Goal: Information Seeking & Learning: Understand process/instructions

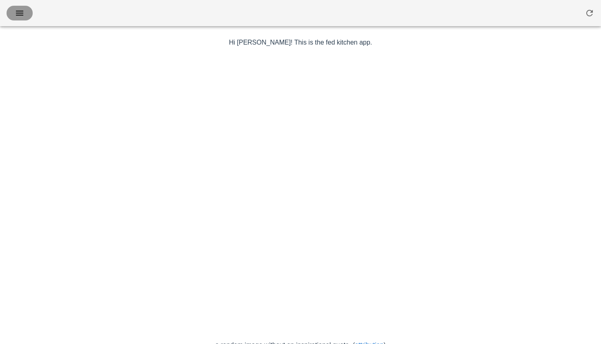
click at [23, 13] on icon "button" at bounding box center [20, 13] width 10 height 10
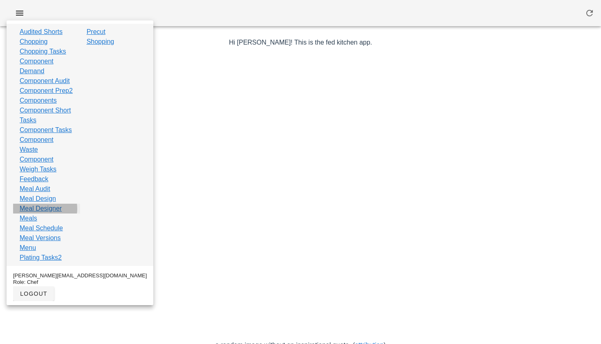
click at [40, 213] on link "Meal Designer" at bounding box center [41, 209] width 42 height 10
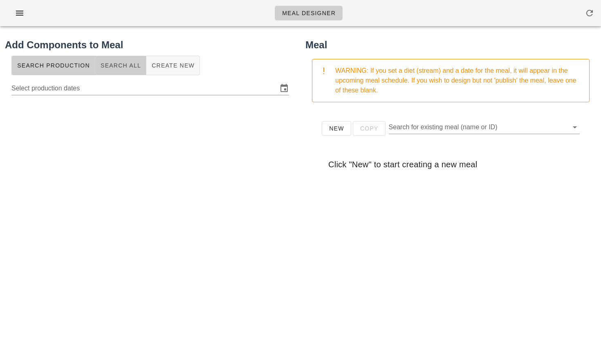
click at [127, 62] on span "Search All" at bounding box center [120, 65] width 41 height 7
click at [95, 90] on input "text" at bounding box center [143, 87] width 264 height 13
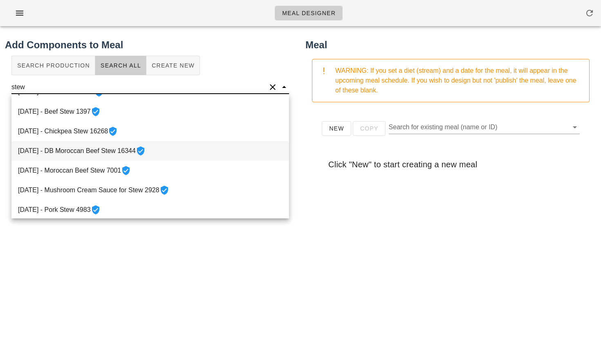
scroll to position [21, 0]
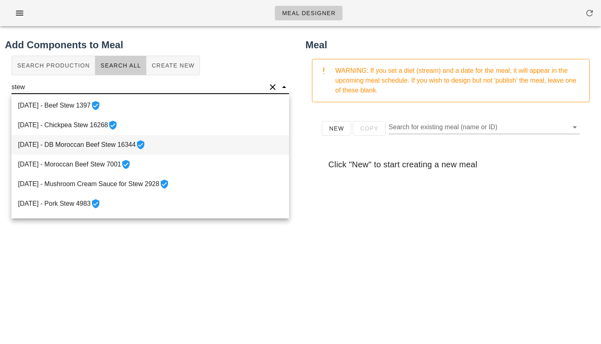
click at [79, 159] on div "[DATE] - Moroccan Beef Stew 7001" at bounding box center [149, 164] width 277 height 20
type input "Moroccan Beef Stew"
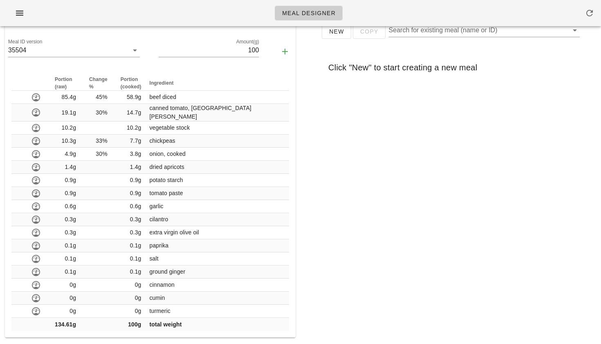
scroll to position [0, 0]
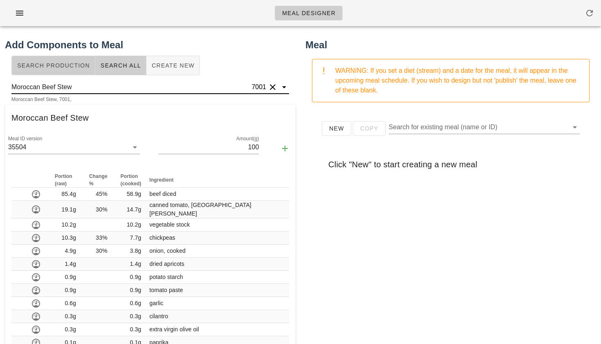
click at [74, 64] on span "Search Production" at bounding box center [53, 65] width 73 height 7
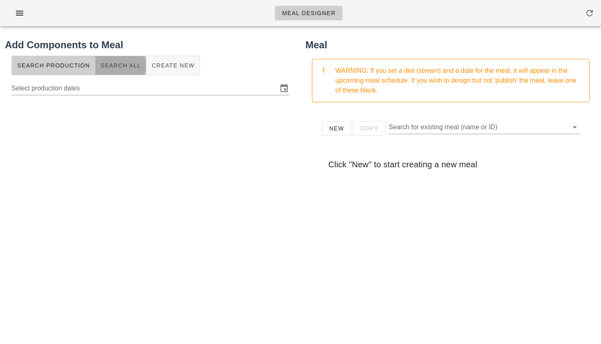
click at [121, 61] on button "Search All" at bounding box center [120, 66] width 51 height 20
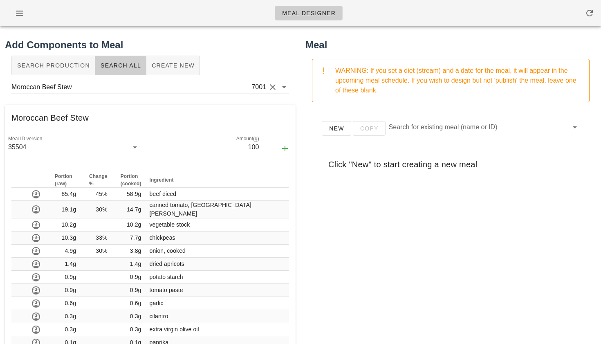
click at [273, 85] on button "Clear" at bounding box center [273, 87] width 10 height 10
click at [160, 89] on input "text" at bounding box center [143, 87] width 264 height 13
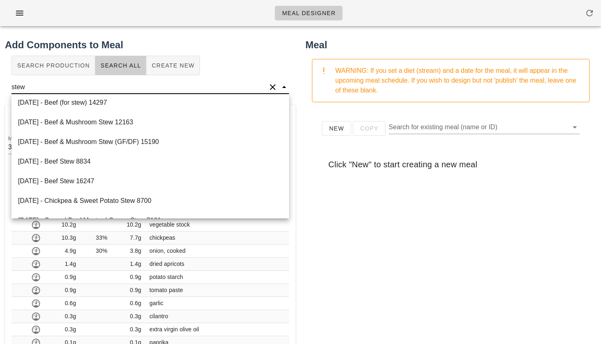
scroll to position [221, 0]
click at [95, 139] on div "[DATE] - Beef & Mushroom Stew (GF/DF) 15190" at bounding box center [149, 141] width 277 height 20
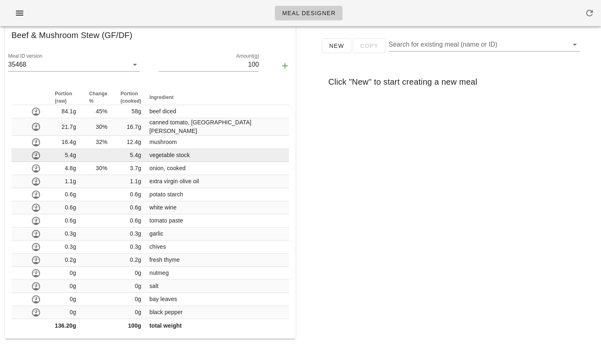
scroll to position [0, 0]
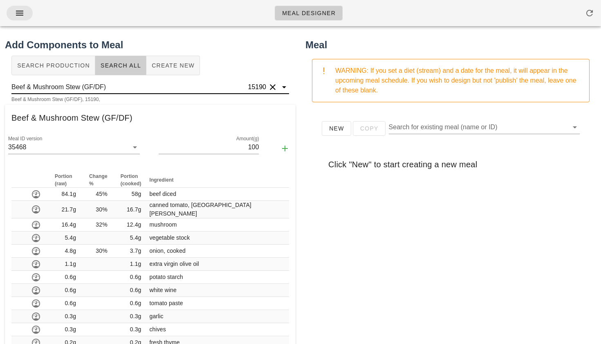
type input "Beef & Mushroom Stew (GF/DF)"
click at [20, 9] on icon "button" at bounding box center [20, 13] width 10 height 10
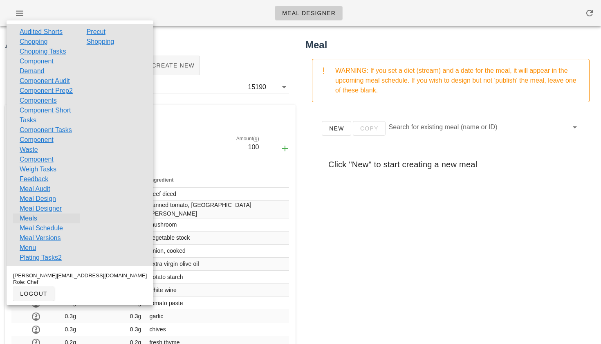
click at [35, 223] on link "Meals" at bounding box center [29, 218] width 18 height 10
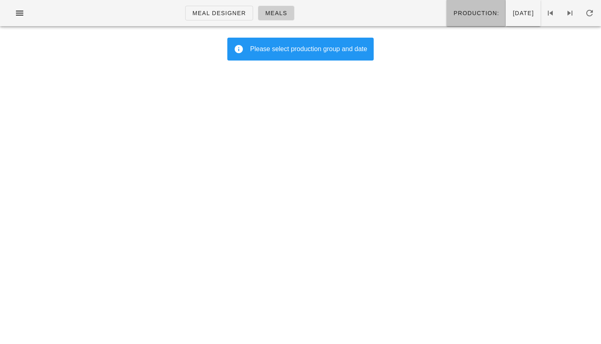
click at [454, 11] on span "Production:" at bounding box center [476, 13] width 46 height 7
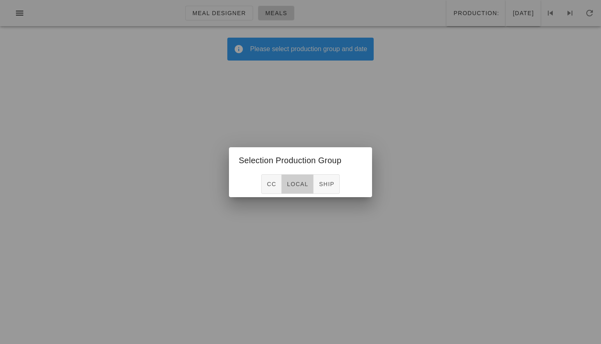
click at [298, 183] on span "local" at bounding box center [297, 184] width 22 height 7
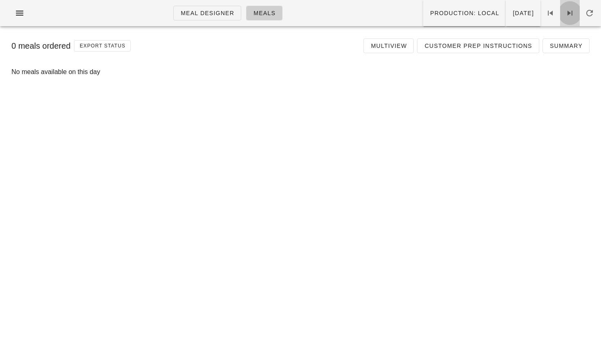
click at [574, 17] on icon at bounding box center [570, 13] width 10 height 10
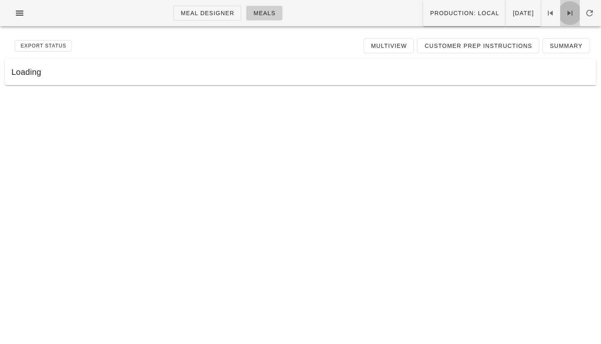
click at [574, 17] on icon at bounding box center [570, 13] width 10 height 10
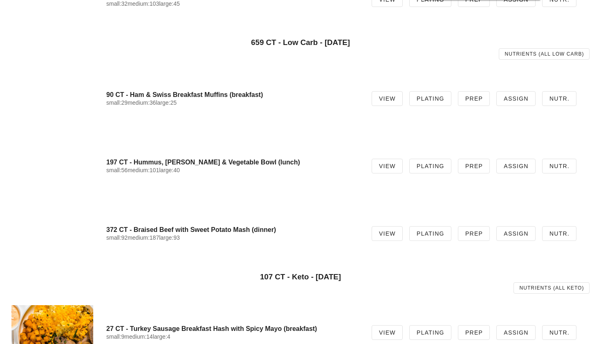
scroll to position [264, 0]
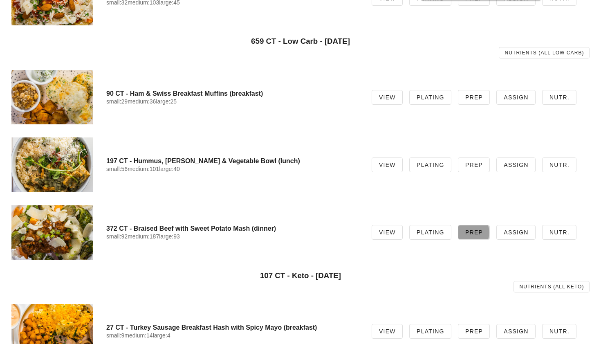
click at [478, 230] on span "Prep" at bounding box center [474, 232] width 18 height 7
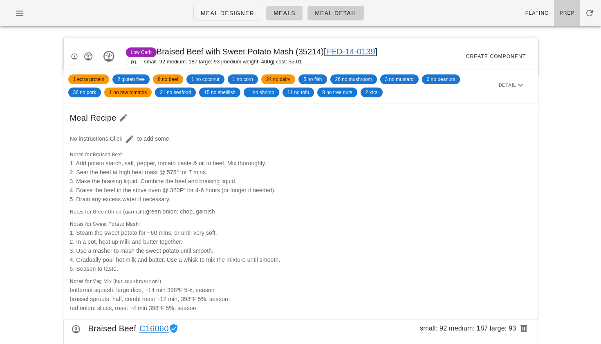
click at [282, 16] on span "Meals" at bounding box center [284, 13] width 22 height 7
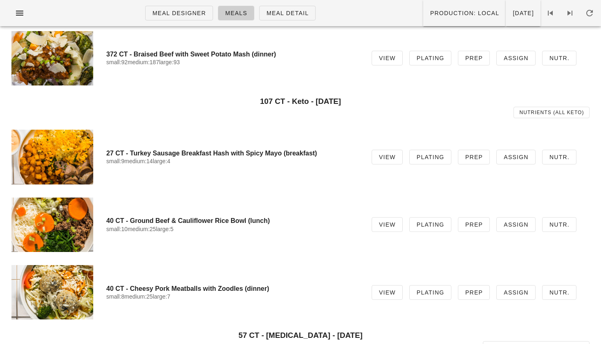
scroll to position [424, 0]
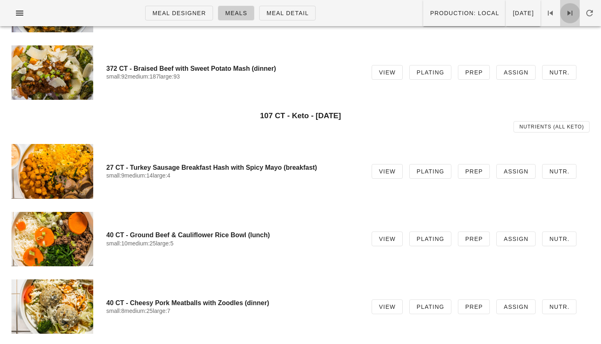
click at [570, 10] on icon at bounding box center [570, 13] width 10 height 10
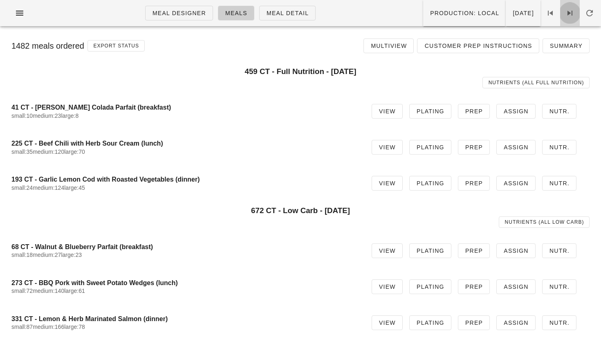
click at [573, 13] on icon at bounding box center [570, 13] width 10 height 10
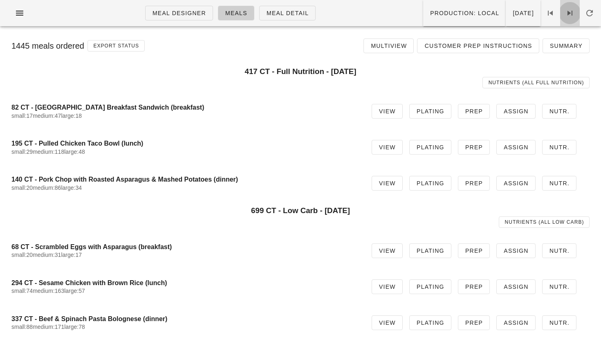
click at [566, 13] on icon at bounding box center [570, 13] width 10 height 10
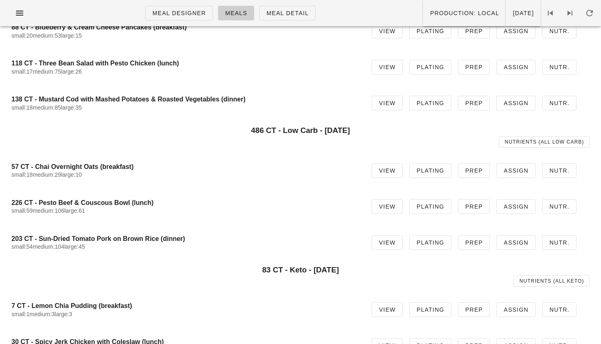
scroll to position [67, 0]
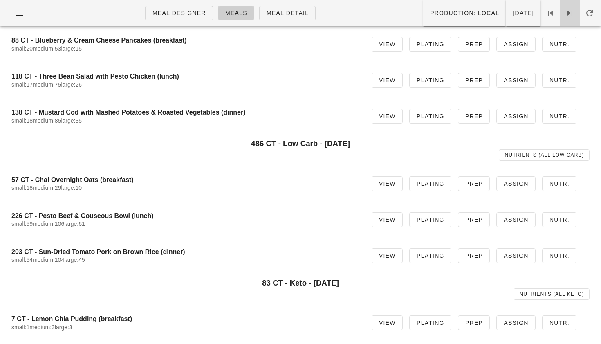
click at [568, 13] on icon at bounding box center [570, 13] width 10 height 10
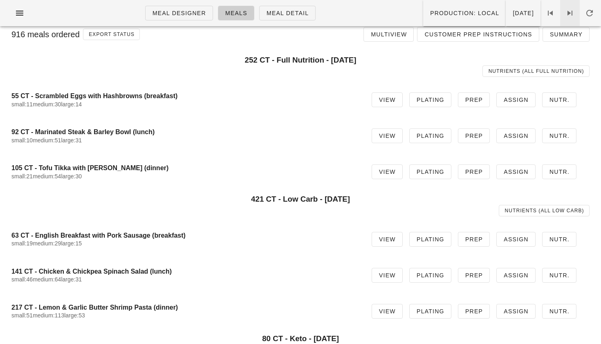
scroll to position [7, 0]
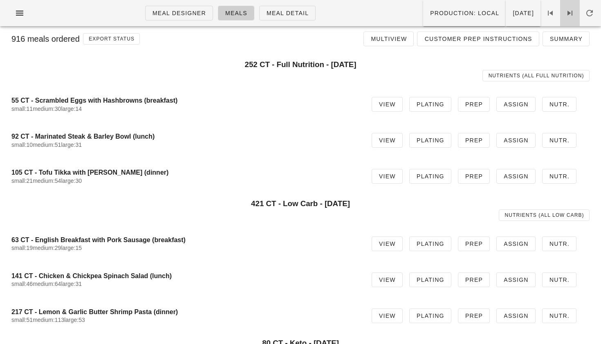
click at [569, 16] on icon at bounding box center [570, 13] width 10 height 10
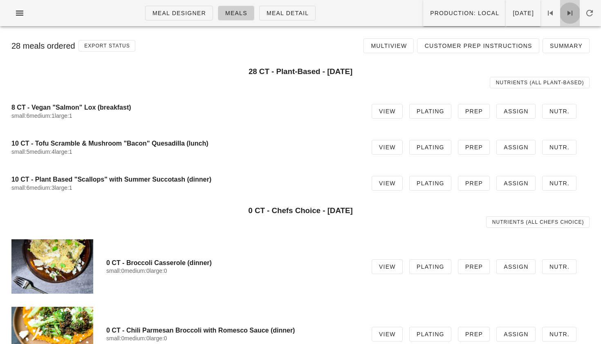
click at [571, 13] on icon at bounding box center [570, 13] width 10 height 10
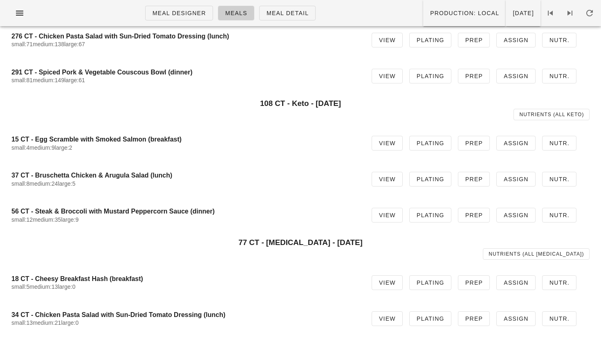
scroll to position [139, 0]
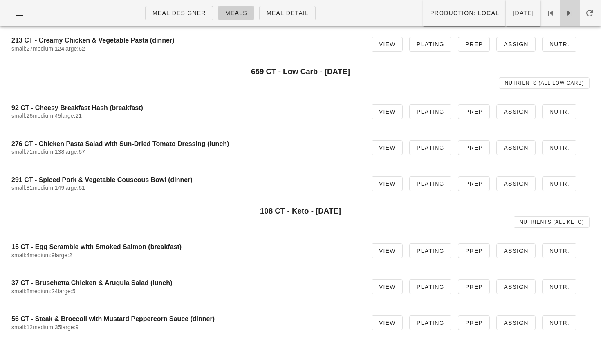
click at [566, 16] on icon at bounding box center [570, 13] width 10 height 10
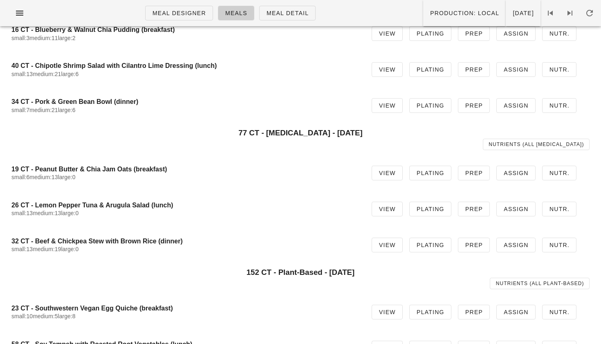
scroll to position [341, 0]
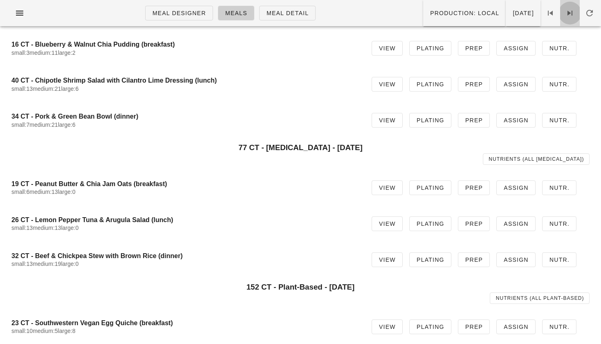
click at [565, 13] on icon at bounding box center [570, 13] width 10 height 10
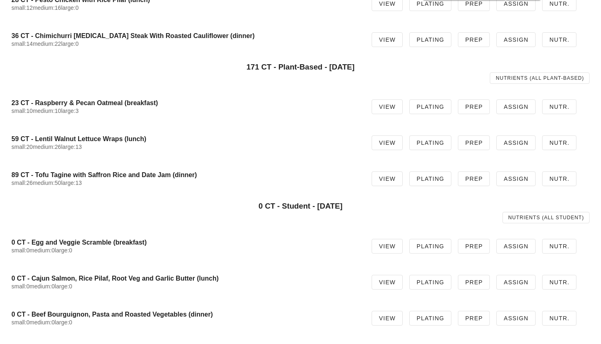
scroll to position [561, 0]
click at [468, 315] on span "Prep" at bounding box center [474, 317] width 18 height 7
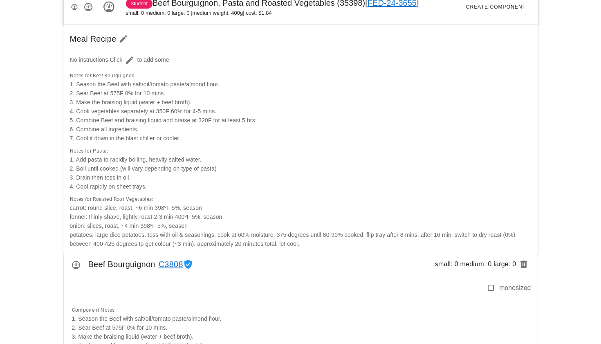
scroll to position [52, 0]
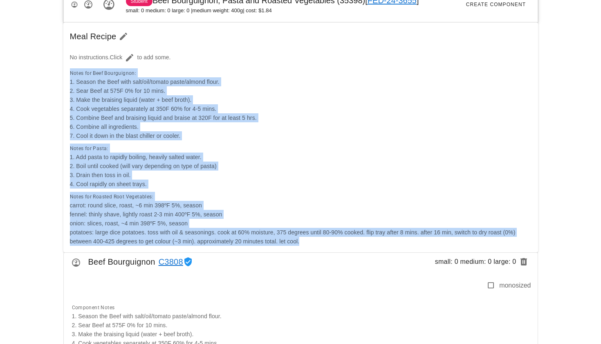
drag, startPoint x: 306, startPoint y: 240, endPoint x: 68, endPoint y: 70, distance: 292.7
click at [68, 70] on div "No instructions. Click to add some. Notes for Beef Bourguignon: 1. Season the B…" at bounding box center [300, 148] width 474 height 207
copy div "Lorem ips Dolo Sitametcons: 0. Adipis eli Sedd eius temp/inc/utlabo etdol/magna…"
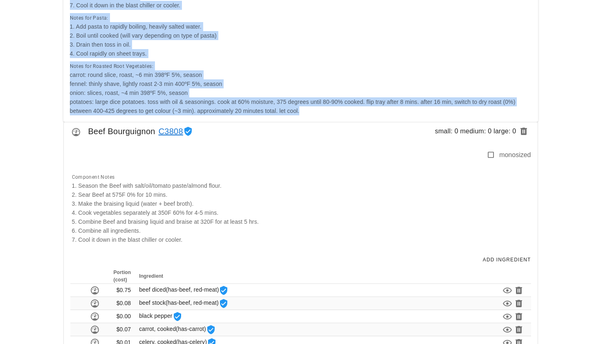
scroll to position [183, 0]
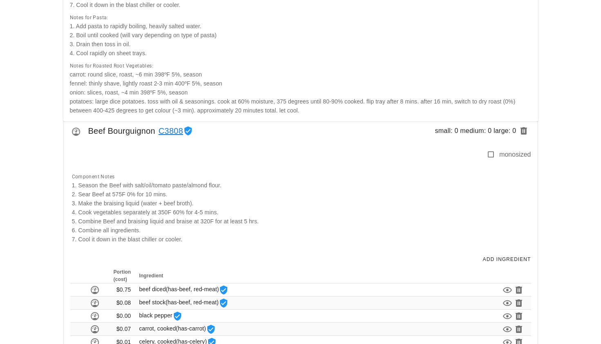
click at [204, 240] on div "Component Notes 1. Season the Beef with salt/oil/tomato paste/almond flour. 2. …" at bounding box center [299, 208] width 464 height 82
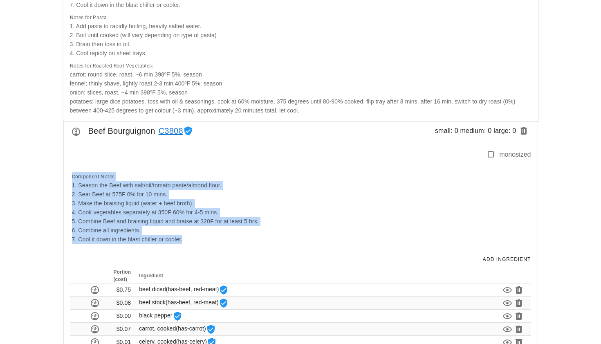
drag, startPoint x: 191, startPoint y: 243, endPoint x: 75, endPoint y: 173, distance: 135.5
click at [75, 172] on div "Component Notes 1. Season the Beef with salt/oil/tomato paste/almond flour. 2. …" at bounding box center [299, 208] width 464 height 82
click at [193, 243] on div "Component Notes 1. Season the Beef with salt/oil/tomato paste/almond flour. 2. …" at bounding box center [299, 208] width 464 height 82
drag, startPoint x: 193, startPoint y: 243, endPoint x: 76, endPoint y: 171, distance: 137.2
click at [76, 171] on div "Component Notes 1. Season the Beef with salt/oil/tomato paste/almond flour. 2. …" at bounding box center [299, 208] width 464 height 82
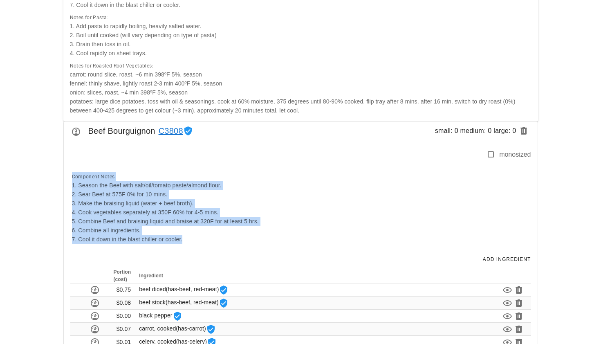
copy div "Component Notes 1. Season the Beef with salt/oil/tomato paste/almond flour. 2. …"
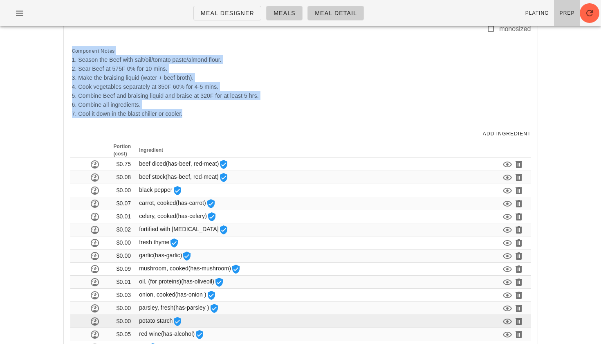
scroll to position [295, 0]
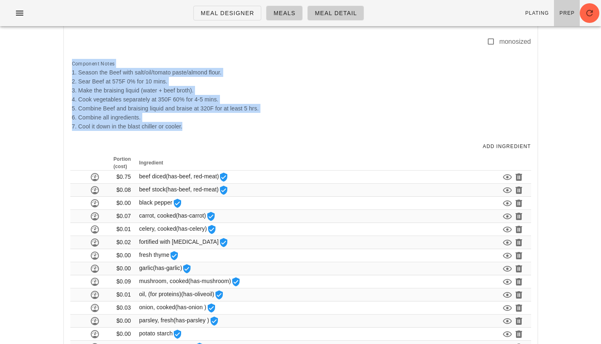
click at [339, 113] on div "Component Notes 1. Season the Beef with salt/oil/tomato paste/almond flour. 2. …" at bounding box center [299, 95] width 464 height 82
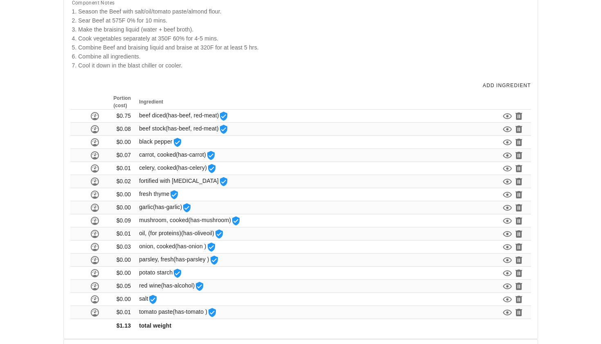
scroll to position [357, 0]
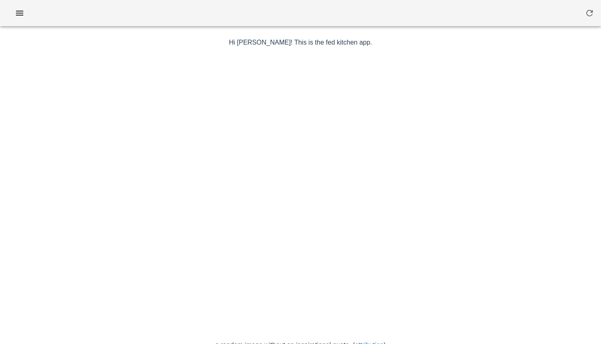
click at [19, 29] on div at bounding box center [300, 16] width 601 height 33
click at [24, 7] on button "button" at bounding box center [20, 13] width 26 height 15
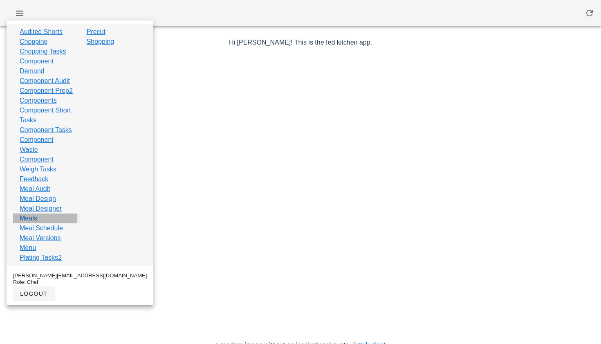
click at [34, 223] on link "Meals" at bounding box center [29, 218] width 18 height 10
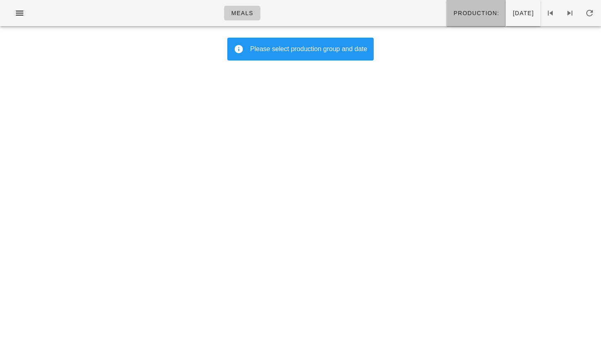
click at [448, 3] on button "Production:" at bounding box center [475, 13] width 59 height 26
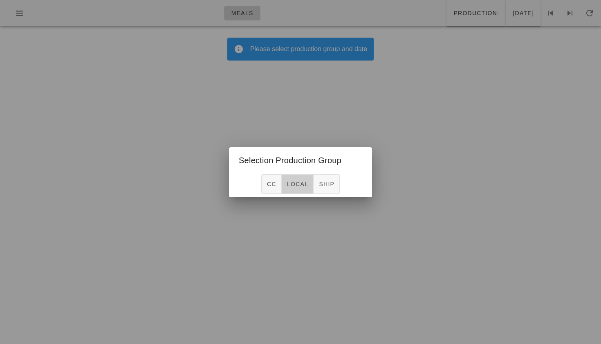
click at [294, 187] on span "local" at bounding box center [297, 184] width 22 height 7
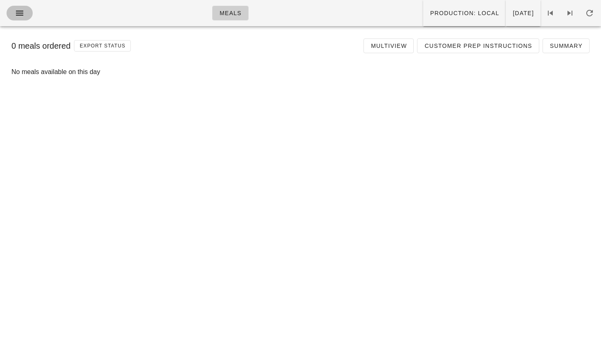
click at [21, 18] on icon "button" at bounding box center [20, 13] width 10 height 10
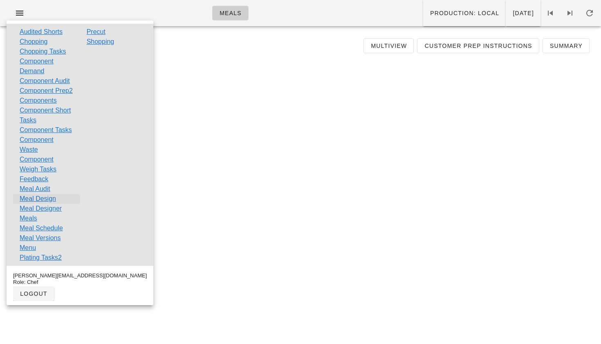
click at [49, 204] on link "Meal Design" at bounding box center [38, 199] width 36 height 10
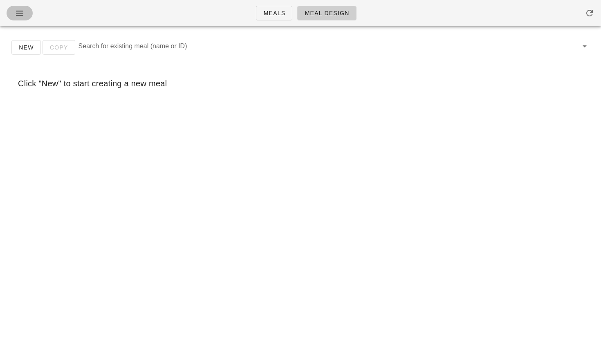
click at [13, 10] on span "button" at bounding box center [19, 13] width 13 height 10
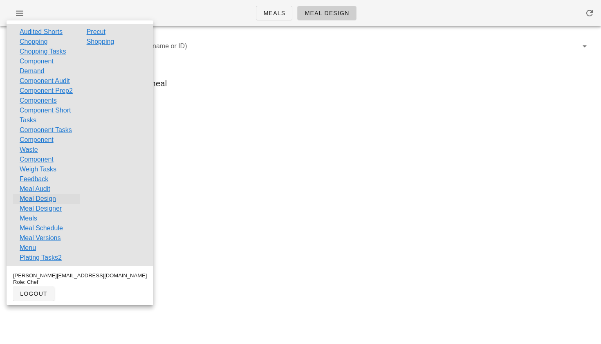
click at [51, 204] on link "Meal Design" at bounding box center [38, 199] width 36 height 10
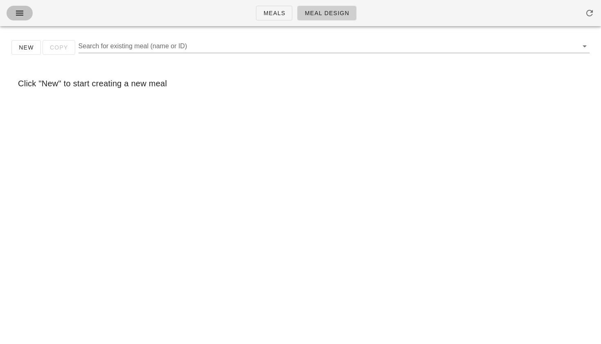
click at [22, 11] on icon "button" at bounding box center [20, 13] width 10 height 10
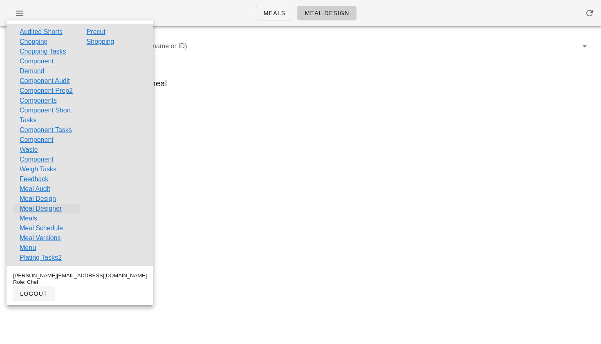
click at [44, 213] on link "Meal Designer" at bounding box center [41, 209] width 42 height 10
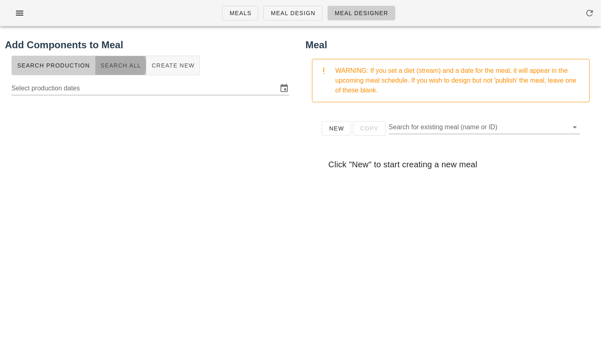
click at [119, 69] on button "Search All" at bounding box center [120, 66] width 51 height 20
click at [117, 89] on input "text" at bounding box center [143, 87] width 264 height 13
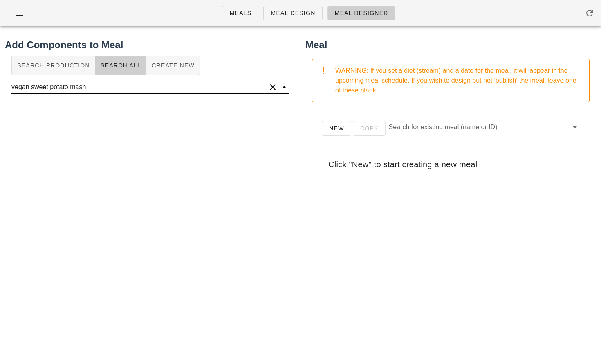
scroll to position [0, 0]
drag, startPoint x: 29, startPoint y: 89, endPoint x: 2, endPoint y: 88, distance: 27.8
click at [2, 89] on div "Add Components to Meal Search Production Search All Create New vegan sweet pota…" at bounding box center [150, 237] width 300 height 408
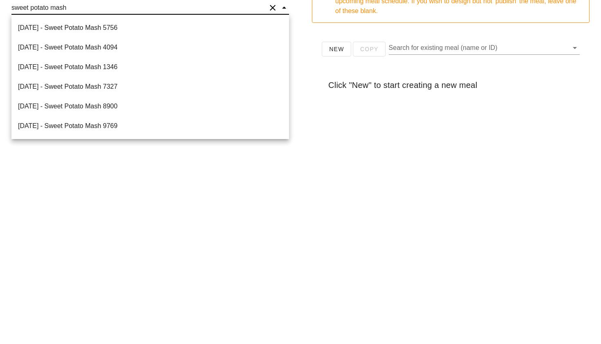
scroll to position [70, 0]
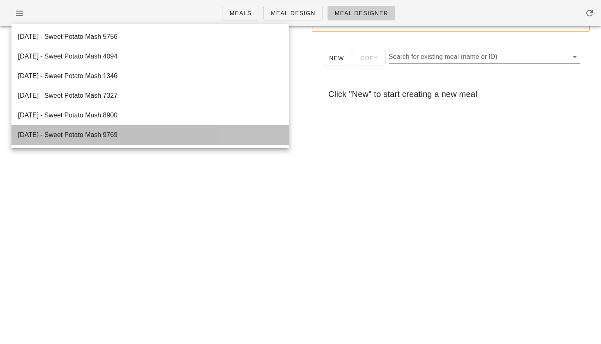
click at [90, 133] on div "2021-09-28 - Sweet Potato Mash 9769" at bounding box center [149, 135] width 277 height 20
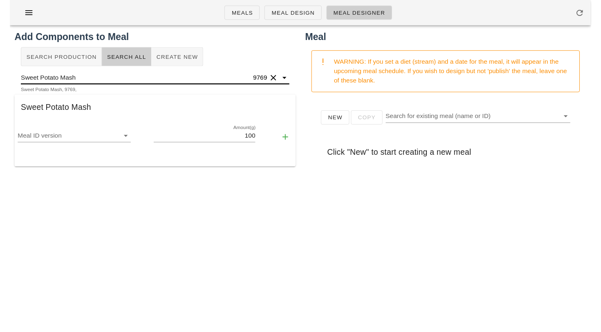
scroll to position [0, 0]
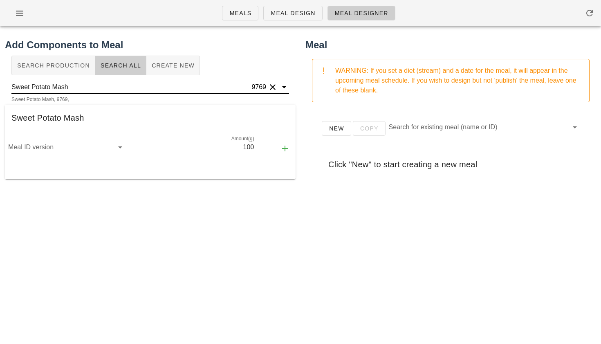
click at [70, 83] on input "Sweet Potato Mash" at bounding box center [130, 87] width 238 height 13
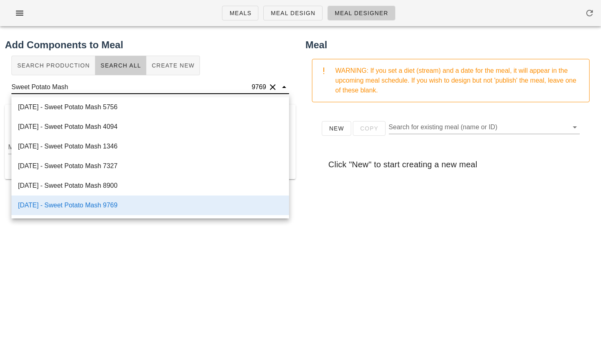
click at [76, 97] on div "2021-07-02 - Sweet Potato Mash 4661" at bounding box center [149, 88] width 277 height 20
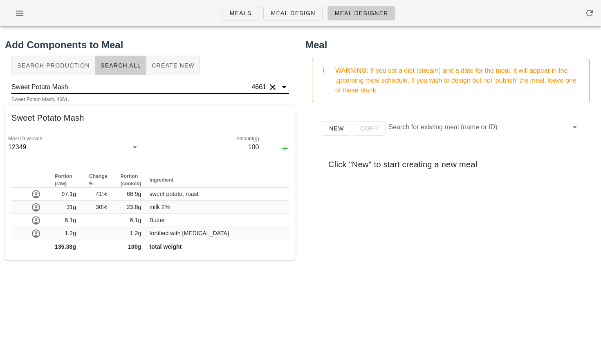
click at [86, 88] on input "Sweet Potato Mash" at bounding box center [130, 87] width 238 height 13
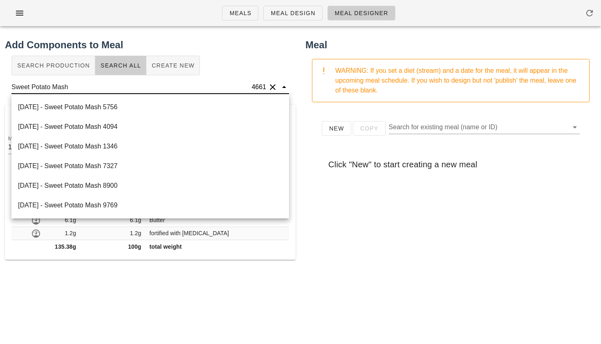
type input "PB Mashed Sweet Potato"
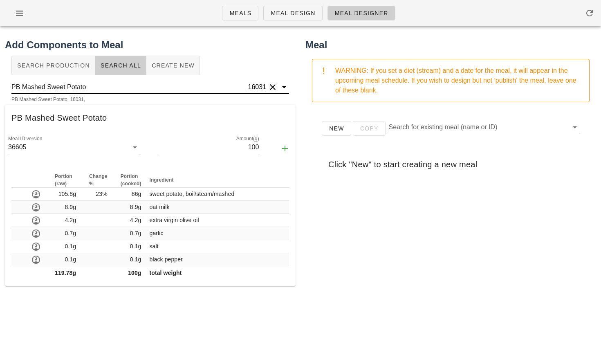
click at [271, 87] on button "Clear" at bounding box center [273, 87] width 10 height 10
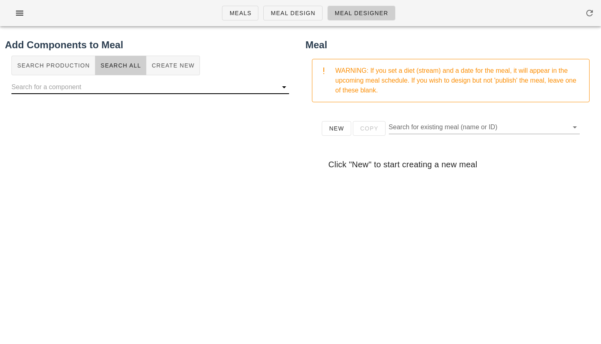
click at [119, 87] on input "text" at bounding box center [143, 87] width 264 height 13
click at [85, 89] on input "bourguignon" at bounding box center [138, 87] width 255 height 13
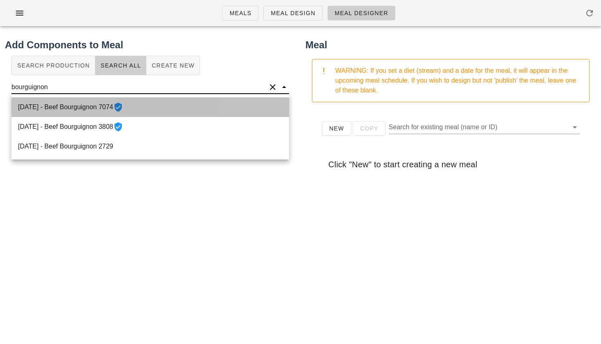
click at [65, 109] on div "2021-08-03 - Beef Bourguignon 7074" at bounding box center [149, 107] width 277 height 20
type input "Beef Bourguignon"
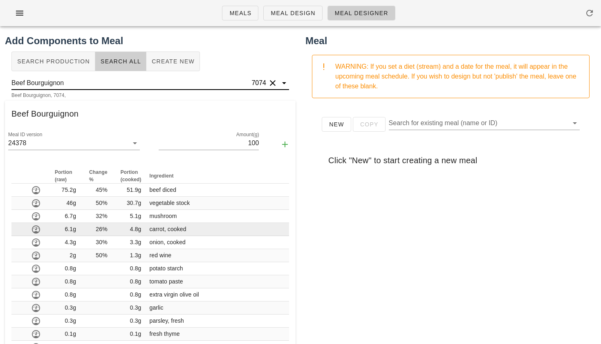
scroll to position [3, 0]
